Goal: Check status: Check status

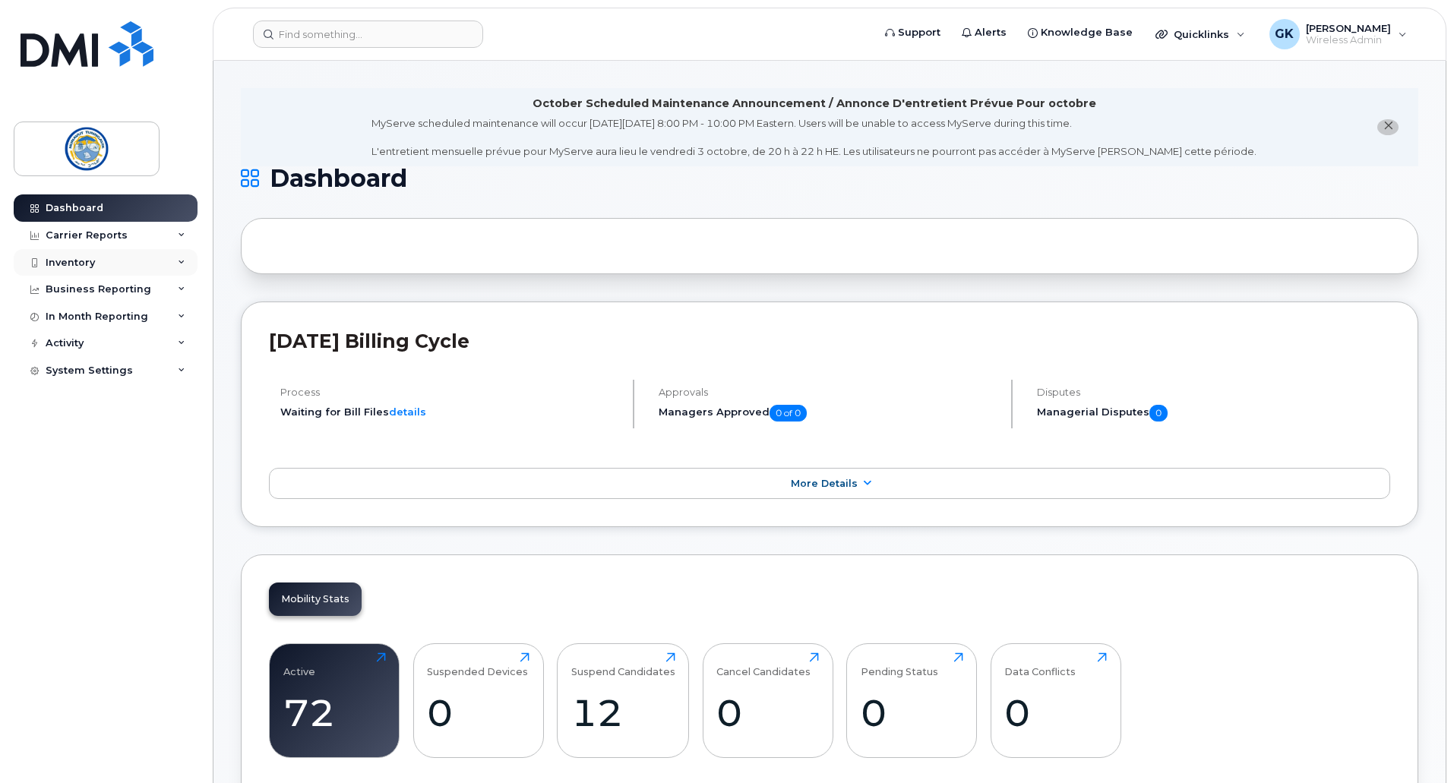
click at [146, 267] on div "Inventory" at bounding box center [106, 262] width 184 height 27
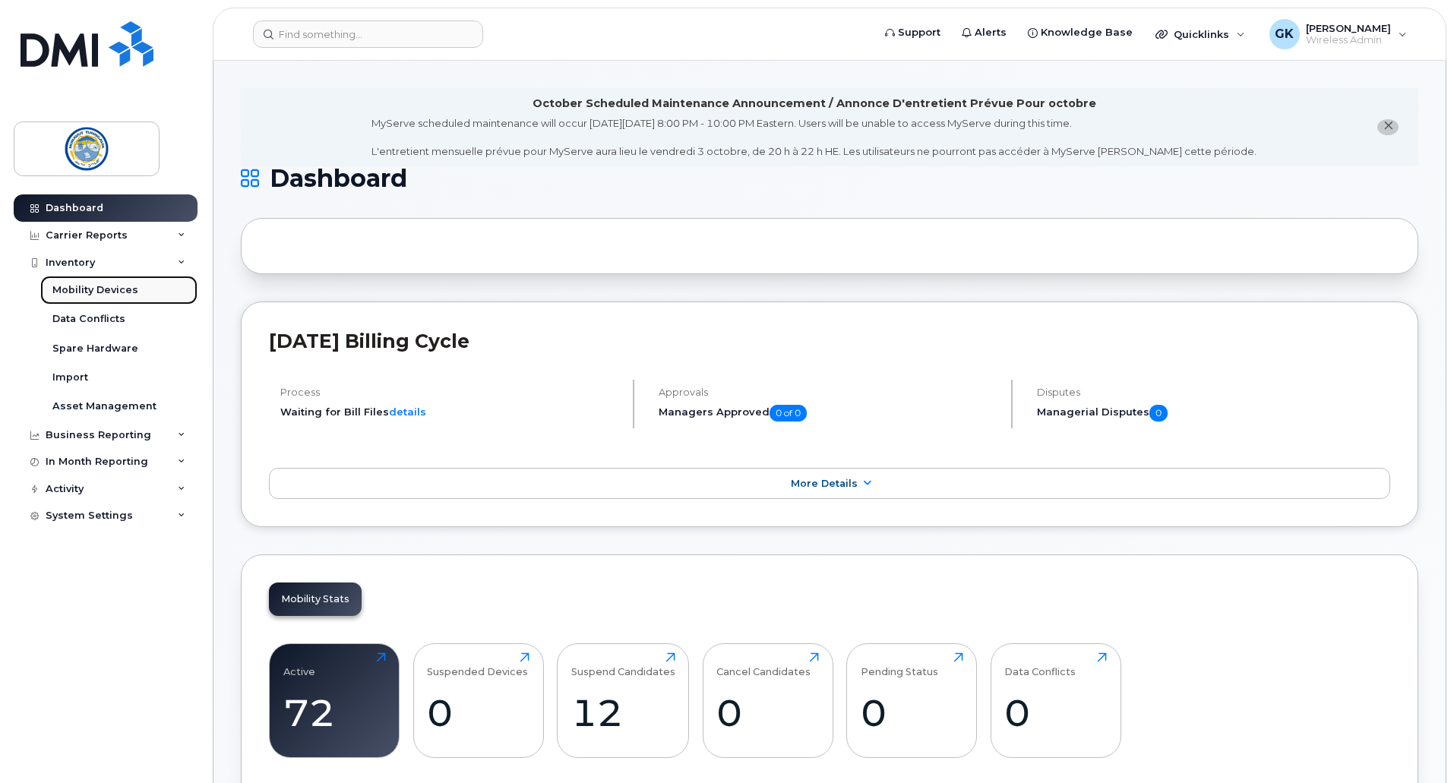
click at [115, 292] on div "Mobility Devices" at bounding box center [95, 290] width 86 height 14
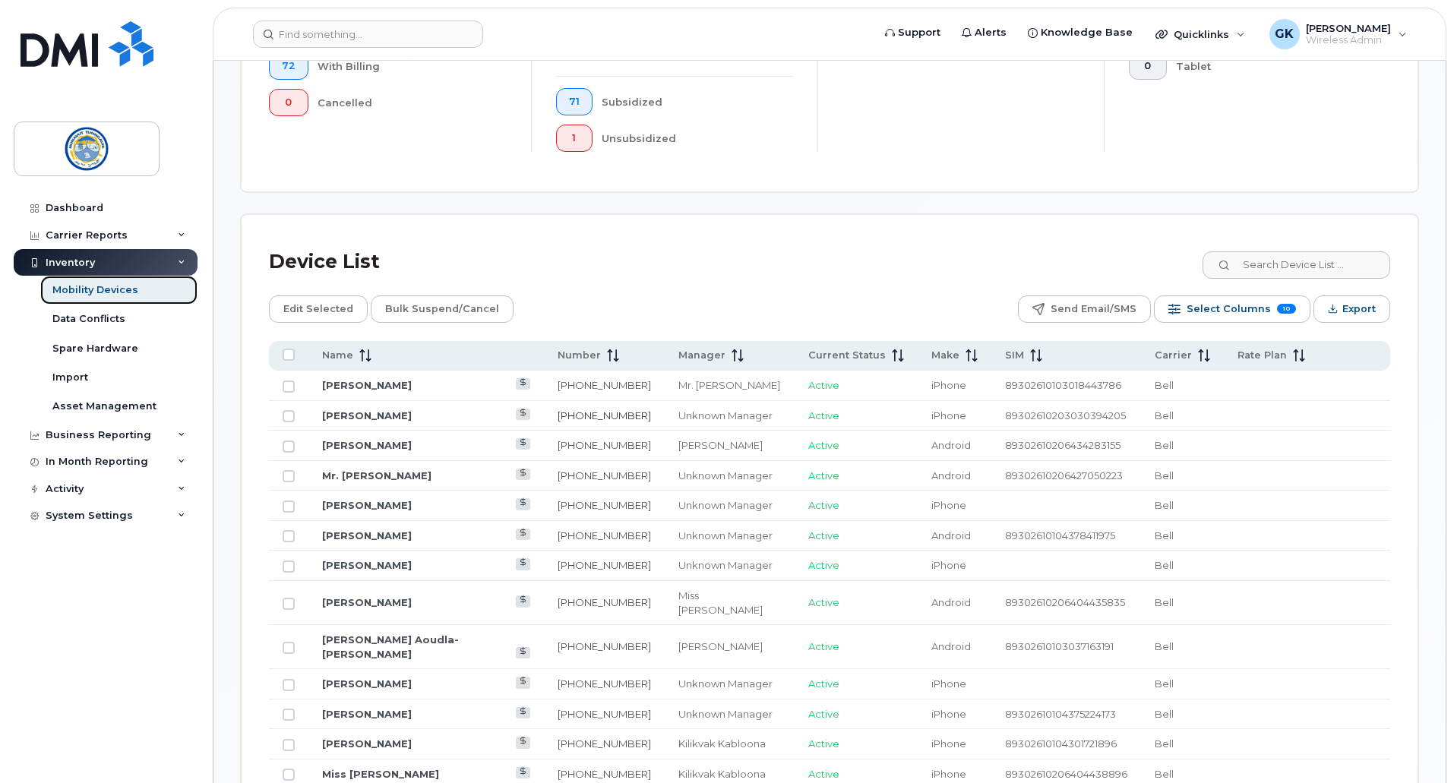
scroll to position [507, 0]
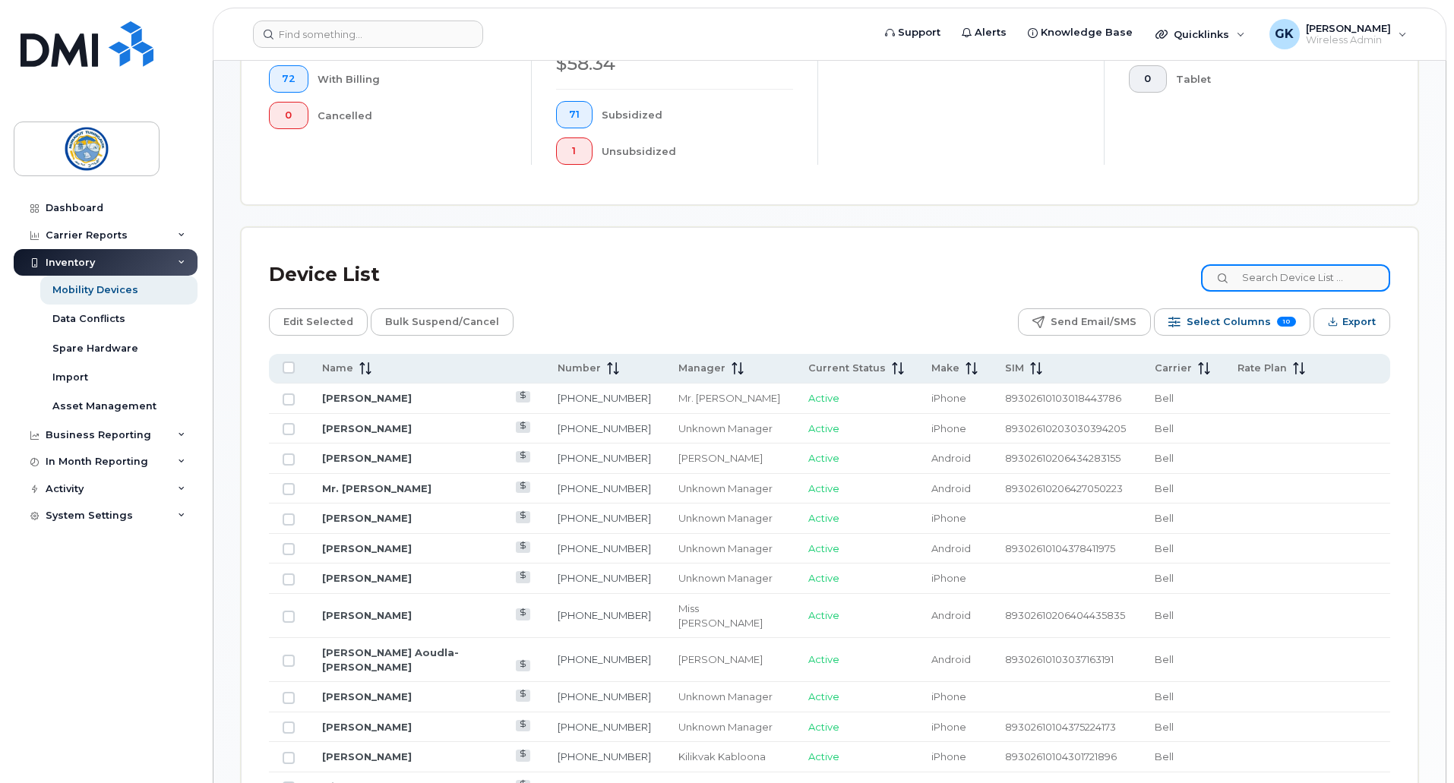
click at [1321, 264] on input at bounding box center [1295, 277] width 189 height 27
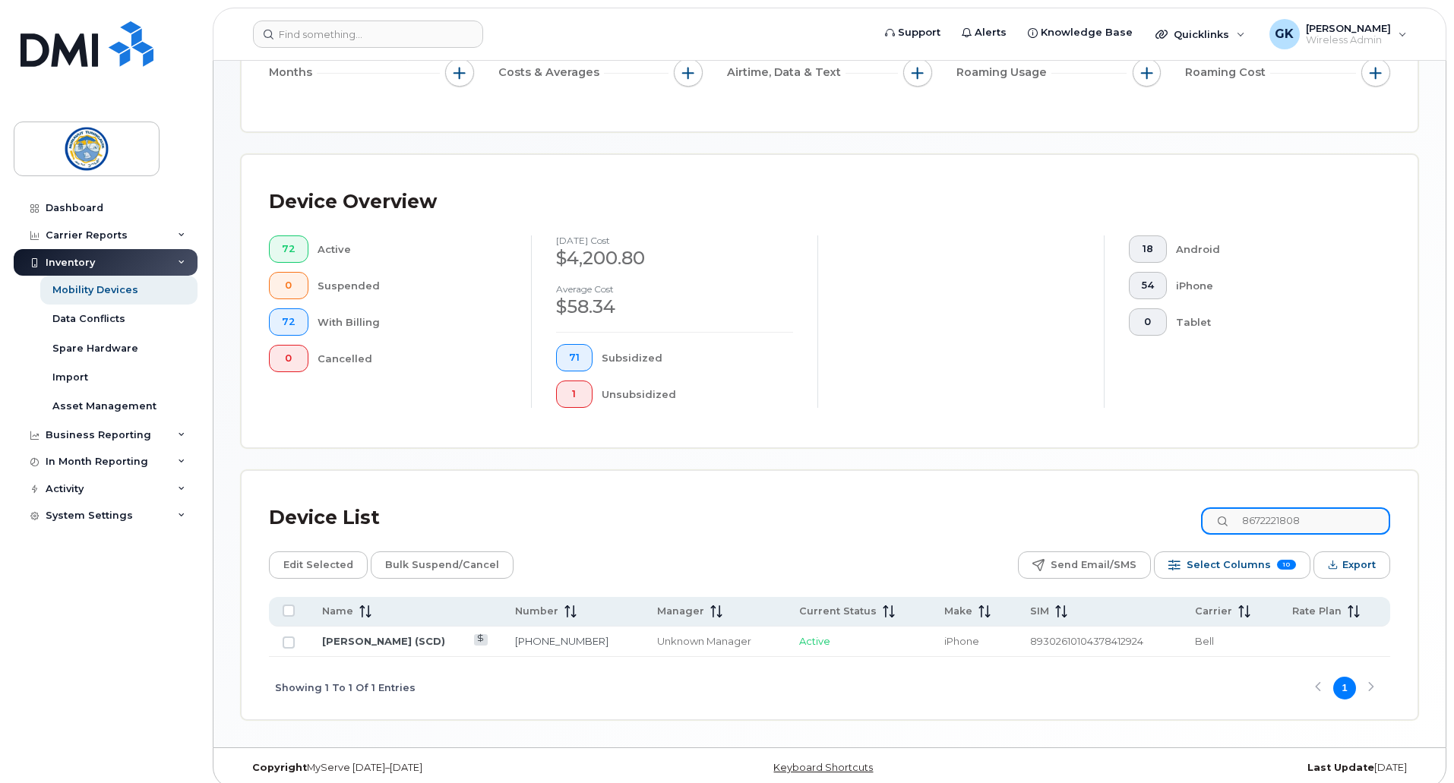
type input "8672221808"
click at [394, 635] on link "[PERSON_NAME] (SCD)" at bounding box center [383, 641] width 123 height 12
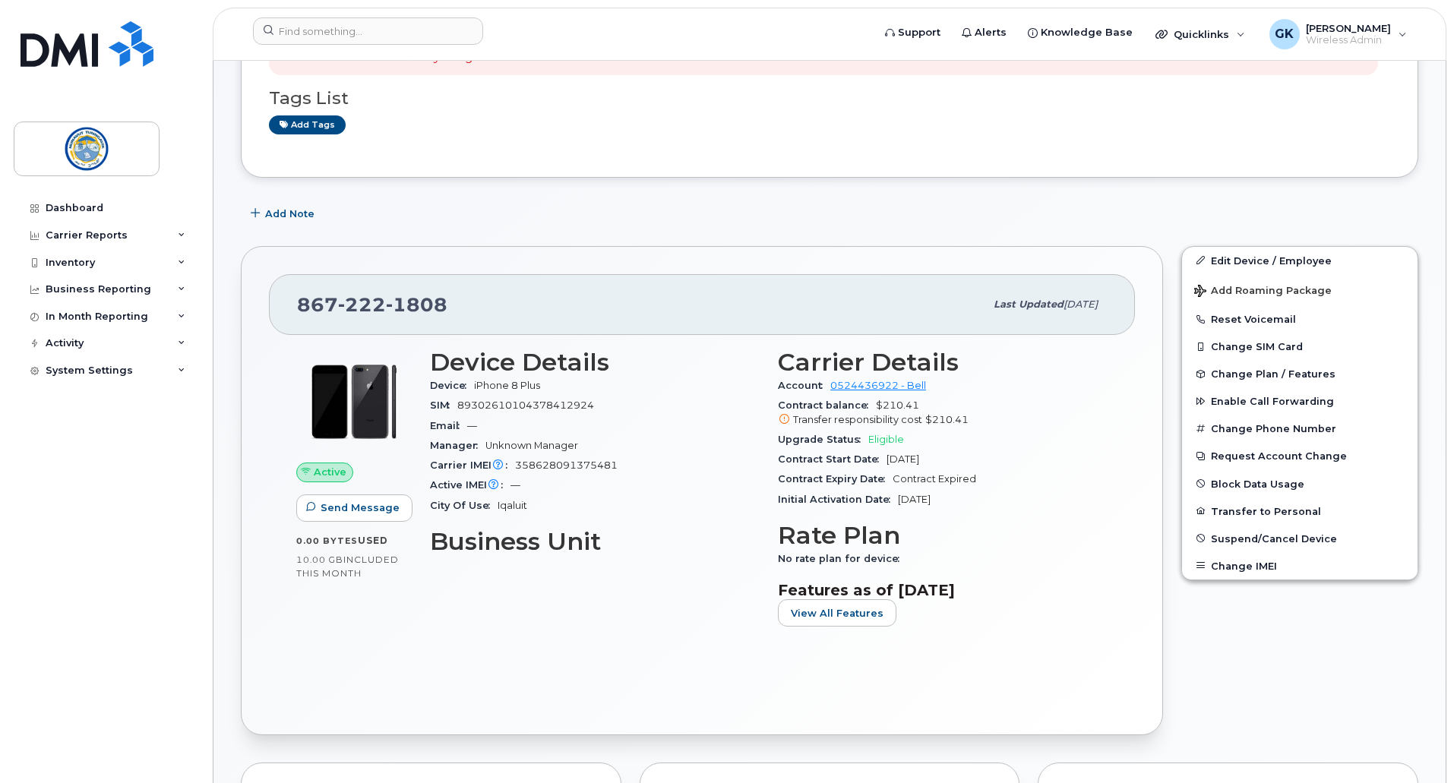
scroll to position [253, 0]
